Goal: Navigation & Orientation: Find specific page/section

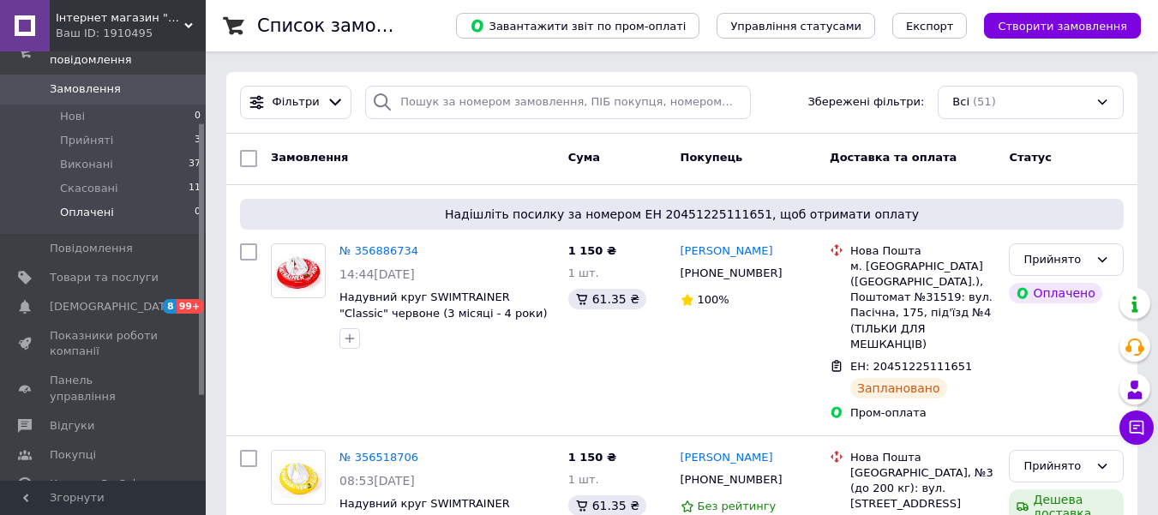
scroll to position [171, 0]
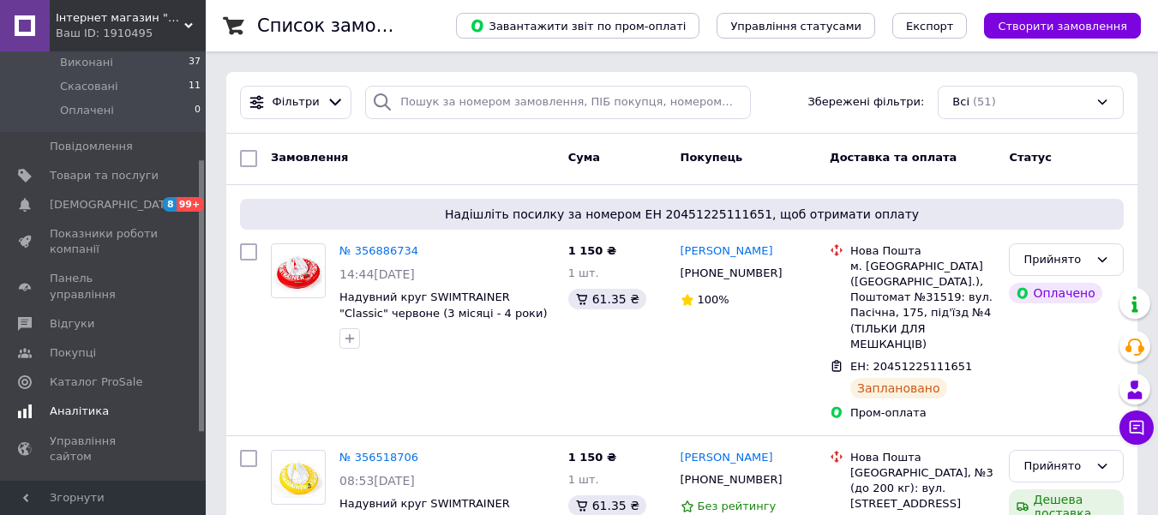
click at [67, 404] on span "Аналітика" at bounding box center [79, 411] width 59 height 15
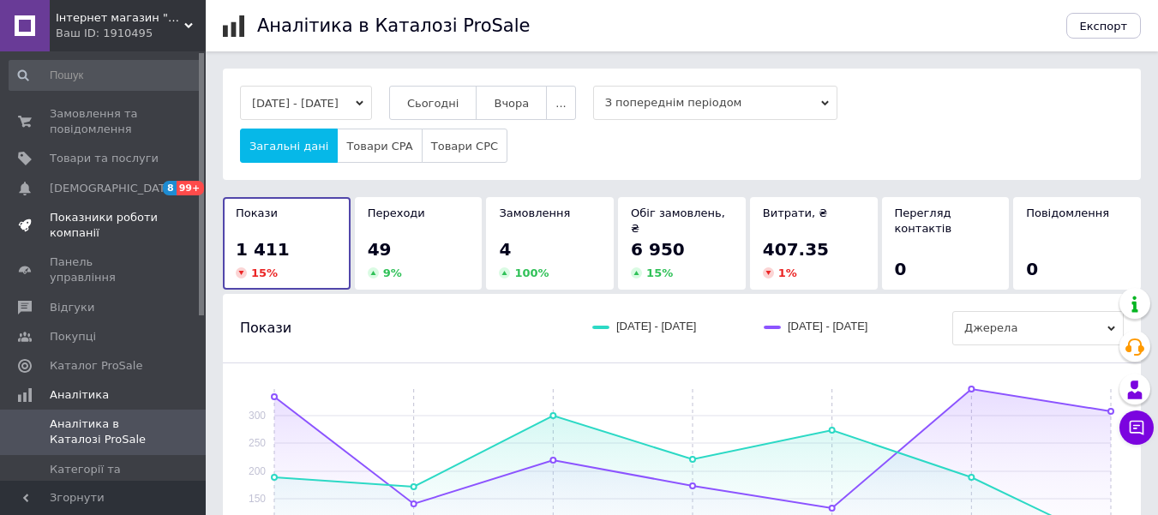
click at [87, 236] on span "Показники роботи компанії" at bounding box center [104, 225] width 109 height 31
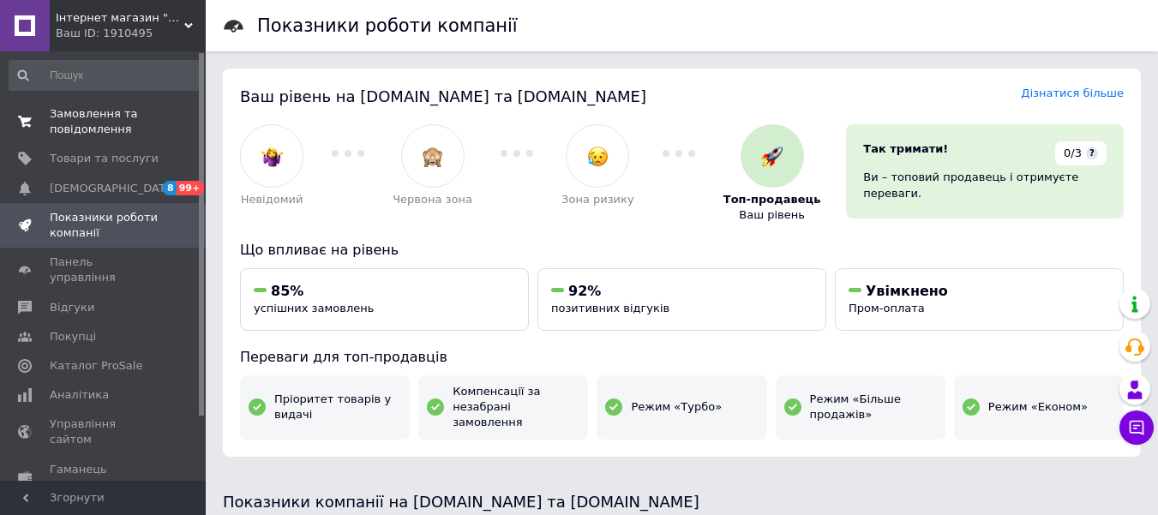
click at [75, 107] on span "Замовлення та повідомлення" at bounding box center [104, 121] width 109 height 31
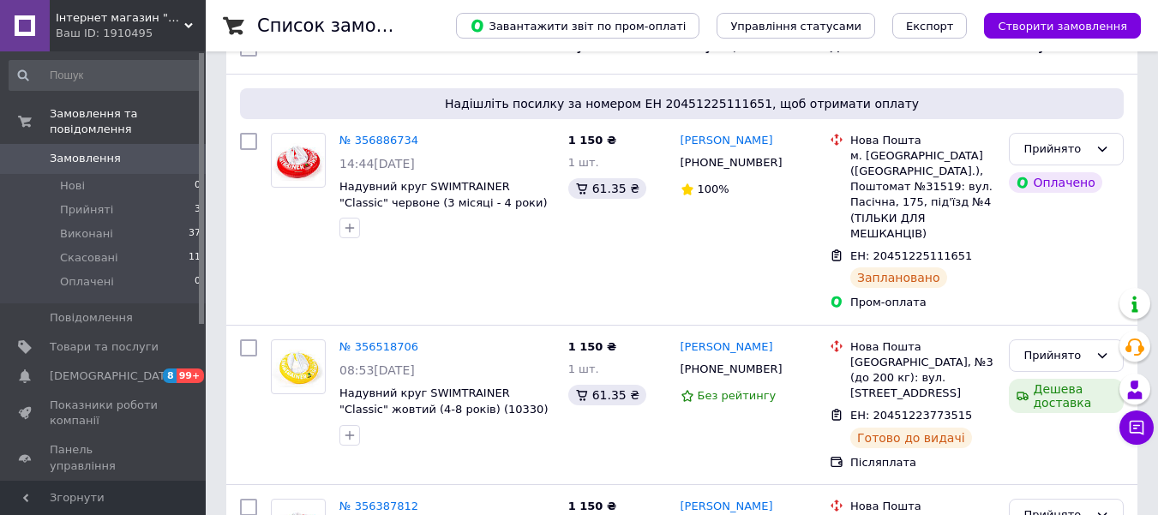
scroll to position [86, 0]
